Goal: Check status

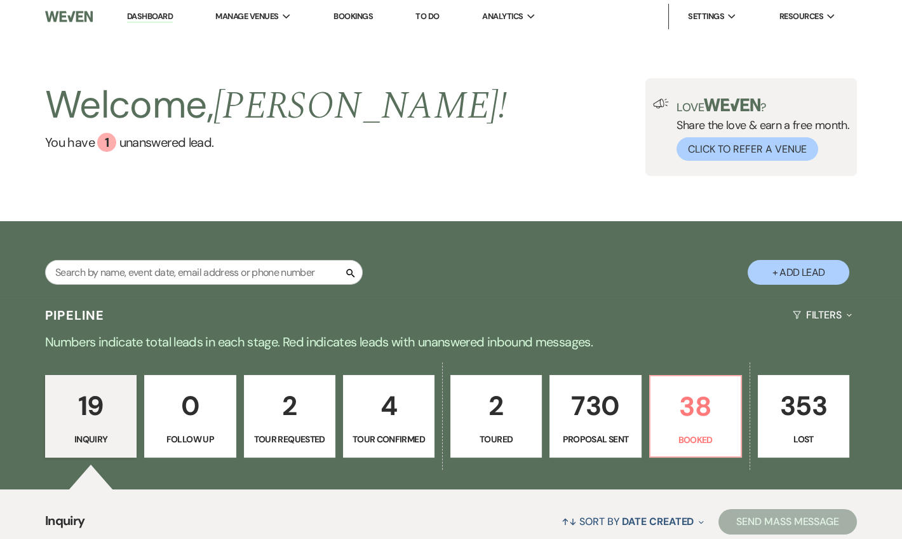
click at [174, 13] on li "Dashboard" at bounding box center [150, 16] width 58 height 25
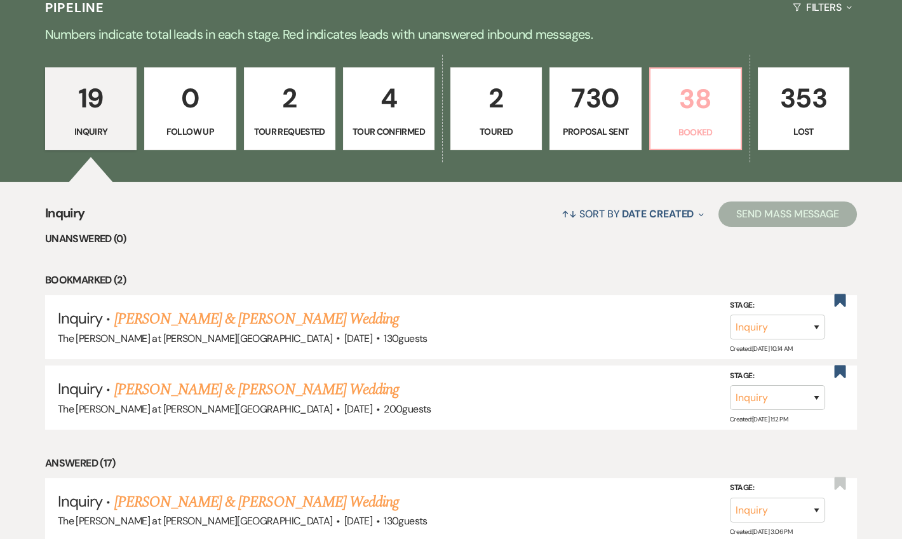
click at [673, 88] on p "38" at bounding box center [695, 99] width 75 height 43
